Goal: Transaction & Acquisition: Purchase product/service

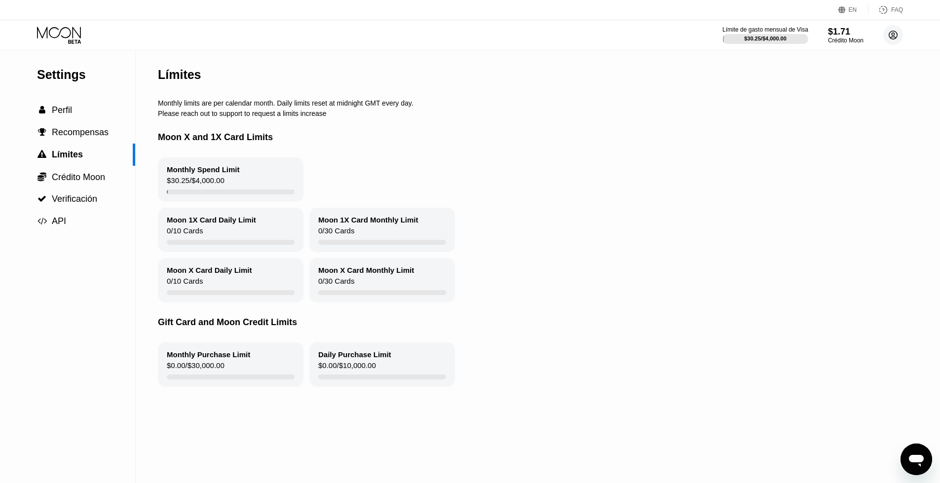
click at [896, 34] on circle at bounding box center [893, 35] width 20 height 20
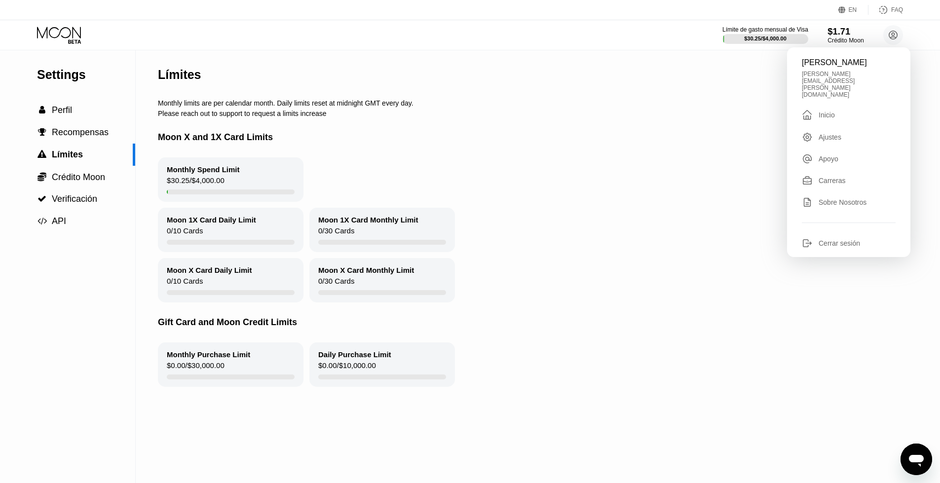
click at [846, 40] on div "Crédito Moon" at bounding box center [846, 40] width 36 height 7
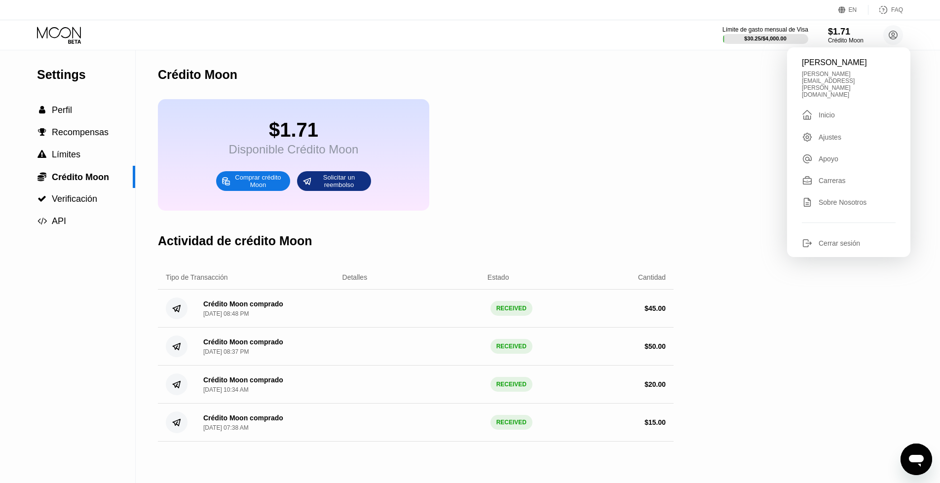
click at [252, 189] on div "Comprar crédito Moon" at bounding box center [258, 181] width 54 height 16
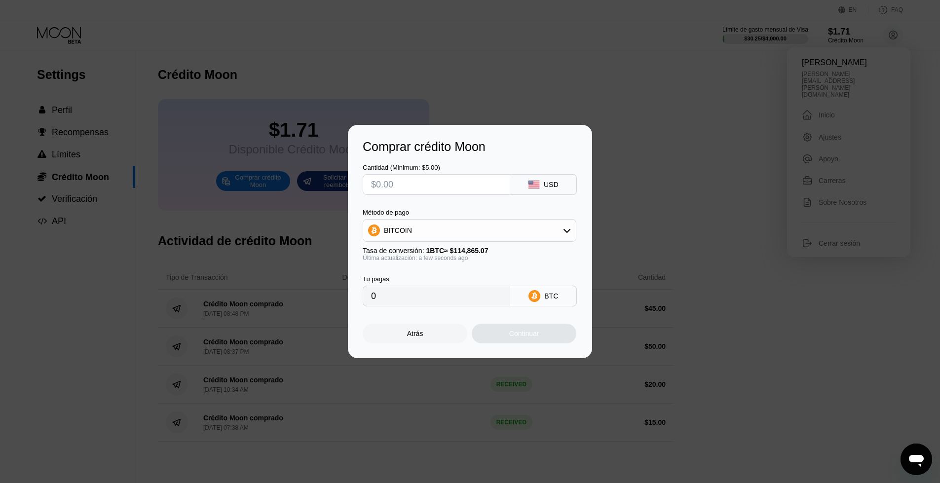
click at [454, 187] on input "text" at bounding box center [436, 185] width 131 height 20
type input "$5"
type input "0.00004353"
type input "$50"
type input "0.00043530"
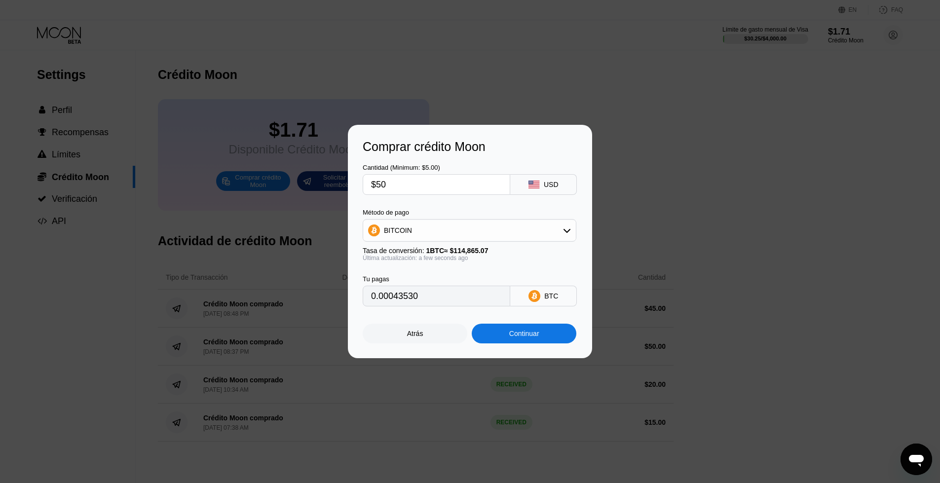
type input "$50"
click at [523, 338] on div "Continuar" at bounding box center [524, 334] width 30 height 8
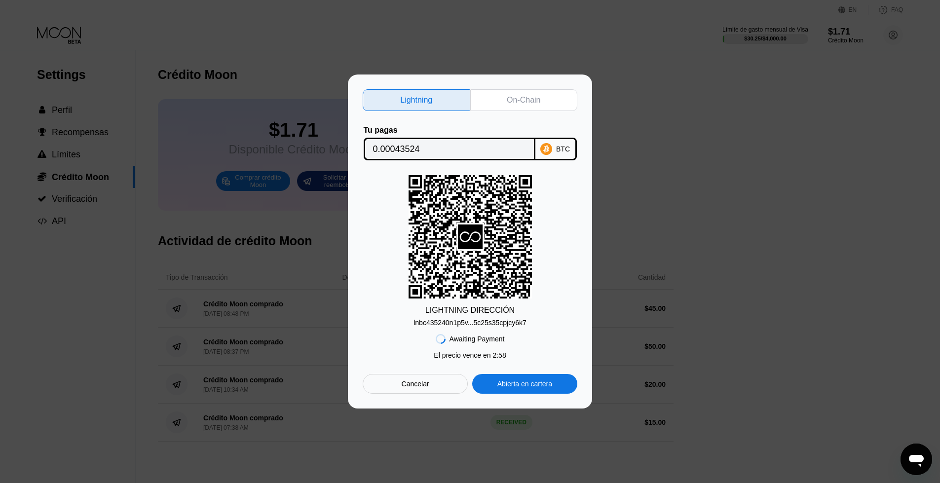
click at [510, 100] on div "On-Chain" at bounding box center [524, 100] width 34 height 10
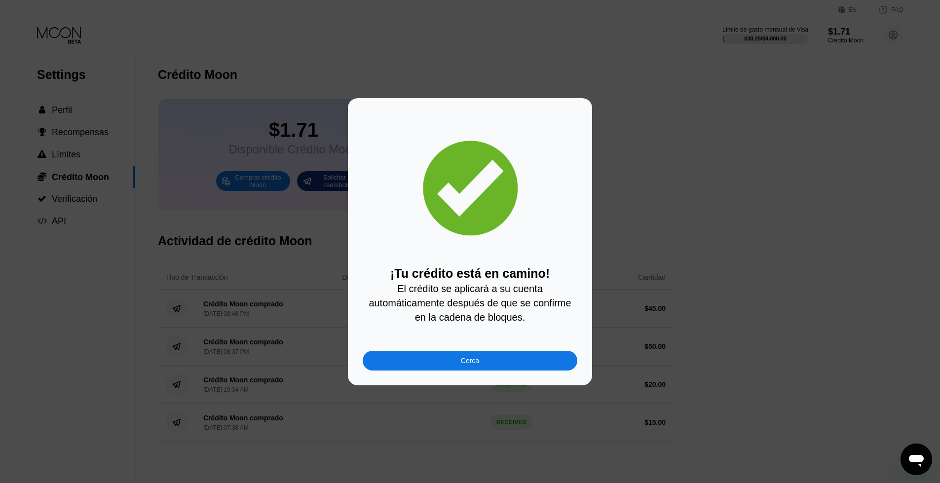
click at [468, 365] on div "Cerca" at bounding box center [470, 361] width 18 height 8
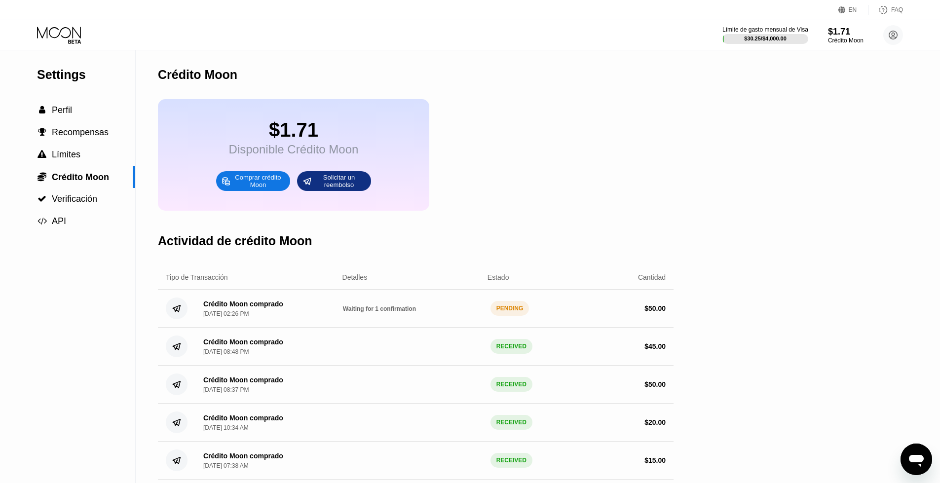
click at [418, 312] on div "Waiting for 1 confirmation" at bounding box center [413, 308] width 140 height 8
click at [378, 312] on span "Waiting for 1 confirmation" at bounding box center [379, 308] width 73 height 7
click at [261, 308] on div "Crédito Moon comprado" at bounding box center [243, 304] width 80 height 8
drag, startPoint x: 398, startPoint y: 320, endPoint x: 391, endPoint y: 319, distance: 6.9
click at [397, 312] on span "Waiting for 1 confirmation" at bounding box center [379, 308] width 73 height 7
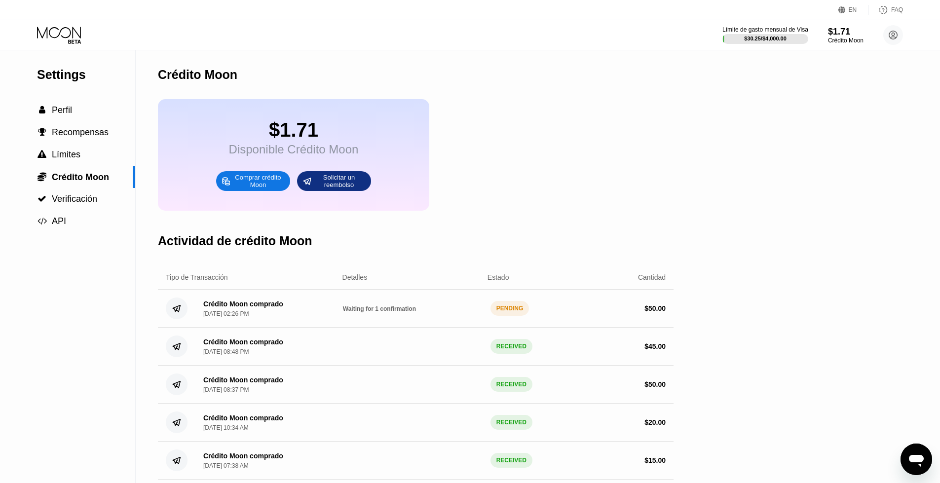
click at [244, 308] on div "Crédito Moon comprado" at bounding box center [243, 304] width 80 height 8
click at [664, 312] on div "$ 50.00" at bounding box center [654, 308] width 21 height 8
click at [496, 316] on div "PENDING" at bounding box center [510, 308] width 39 height 15
